Goal: Information Seeking & Learning: Check status

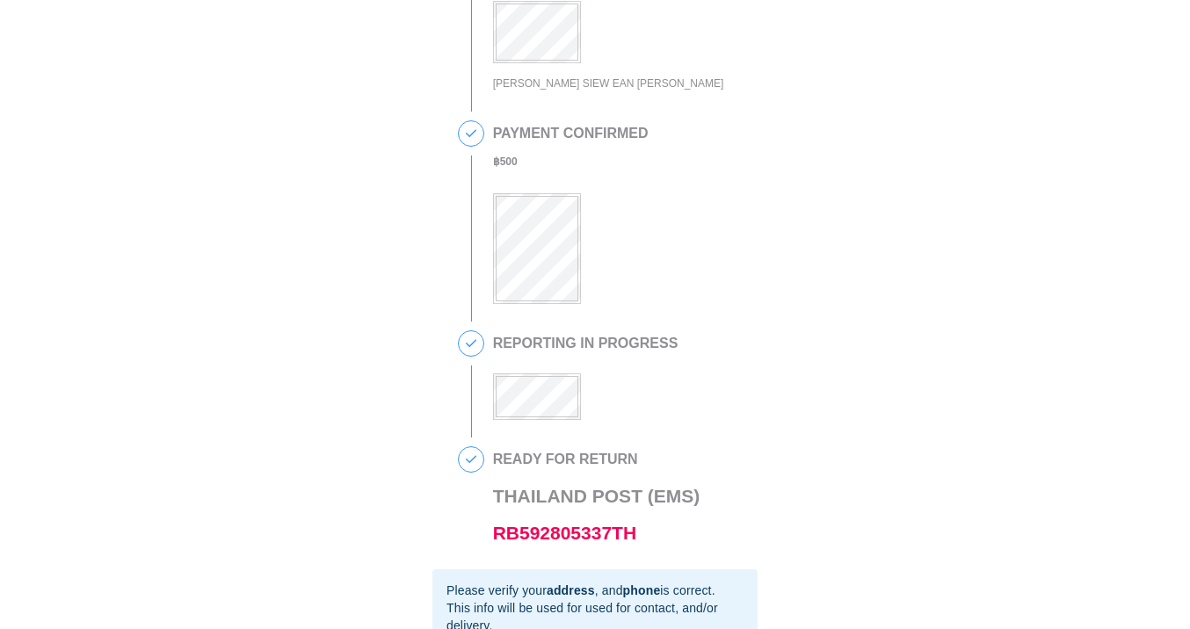
scroll to position [121, 0]
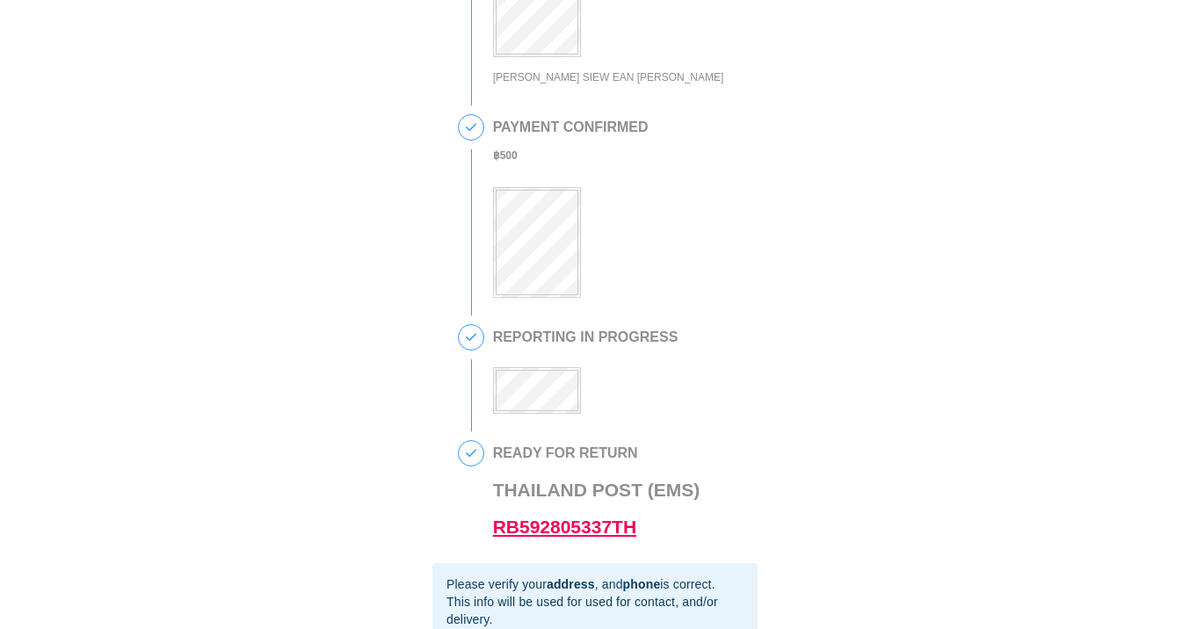
click at [532, 529] on link "RB592805337TH" at bounding box center [564, 527] width 143 height 20
